Goal: Task Accomplishment & Management: Manage account settings

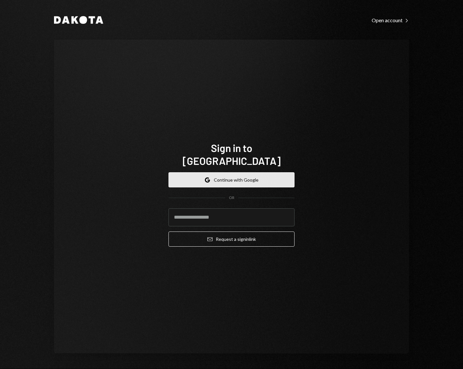
click at [224, 174] on button "Google Continue with Google" at bounding box center [232, 179] width 126 height 15
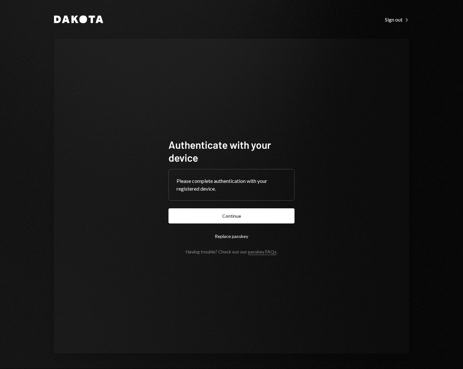
click at [169, 208] on button "Continue" at bounding box center [232, 215] width 126 height 15
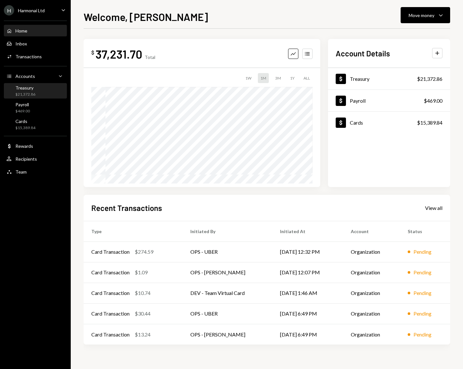
click at [29, 92] on div "$21,372.86" at bounding box center [25, 94] width 20 height 5
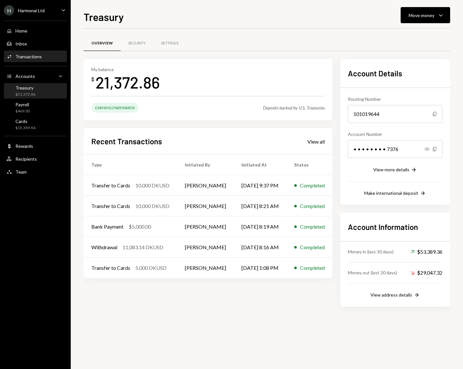
click at [24, 59] on div "Transactions" at bounding box center [28, 56] width 26 height 5
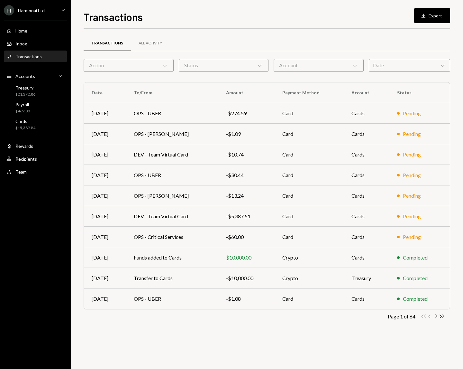
click at [163, 67] on icon "Chevron Down" at bounding box center [165, 65] width 6 height 6
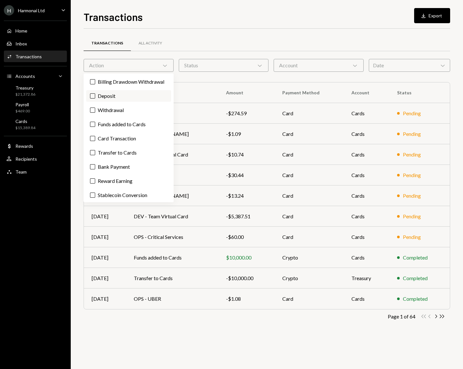
click at [92, 98] on button "Deposit" at bounding box center [92, 95] width 5 height 5
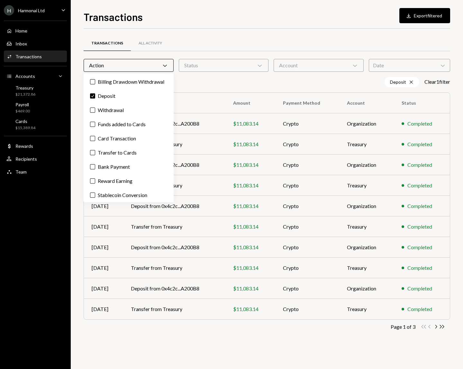
click at [234, 25] on div "Transactions Download Export filtered Transactions All Activity Action Chevron …" at bounding box center [267, 189] width 367 height 360
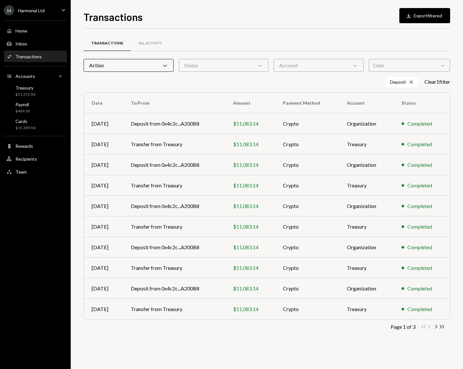
click at [202, 67] on div "Status Chevron Down" at bounding box center [224, 65] width 90 height 13
click at [157, 69] on div "Action Chevron Down" at bounding box center [129, 65] width 90 height 13
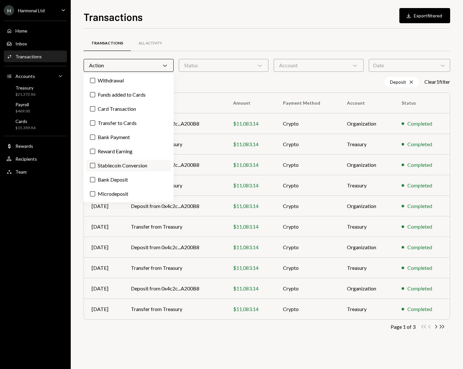
scroll to position [37, 0]
click at [95, 179] on button "Bank Deposit" at bounding box center [92, 179] width 5 height 5
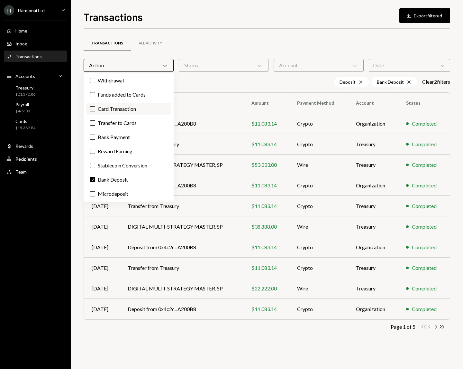
scroll to position [0, 0]
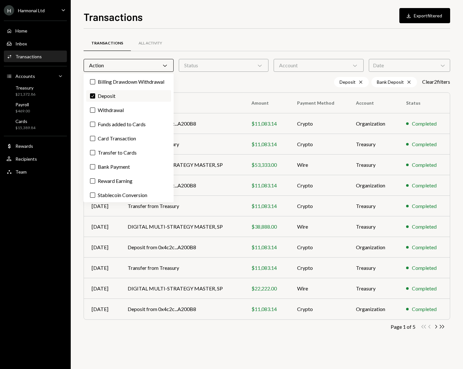
click at [92, 98] on button "Check" at bounding box center [92, 95] width 5 height 5
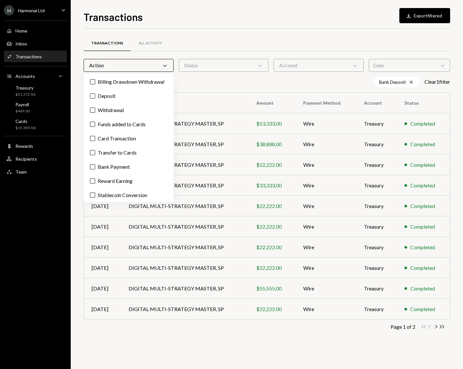
click at [181, 36] on div "Transactions All Activity" at bounding box center [267, 43] width 367 height 16
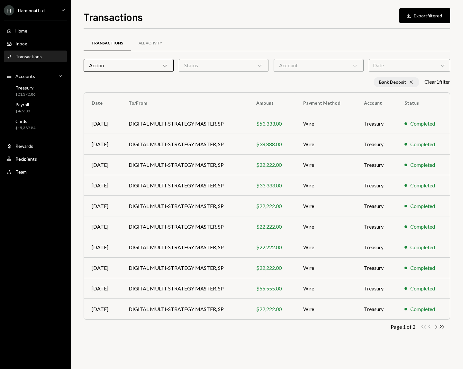
click at [412, 83] on div "Bank Deposit Cross" at bounding box center [397, 82] width 46 height 10
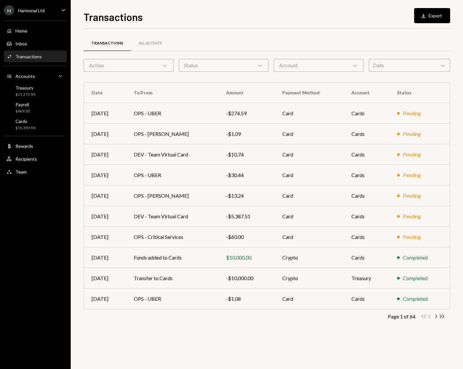
click at [54, 8] on div "H Harmonai Ltd Caret Down" at bounding box center [35, 10] width 71 height 10
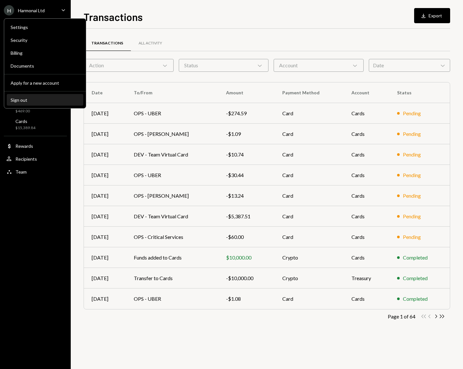
click at [28, 103] on button "Sign out" at bounding box center [45, 100] width 77 height 12
